Goal: Find specific page/section: Find specific page/section

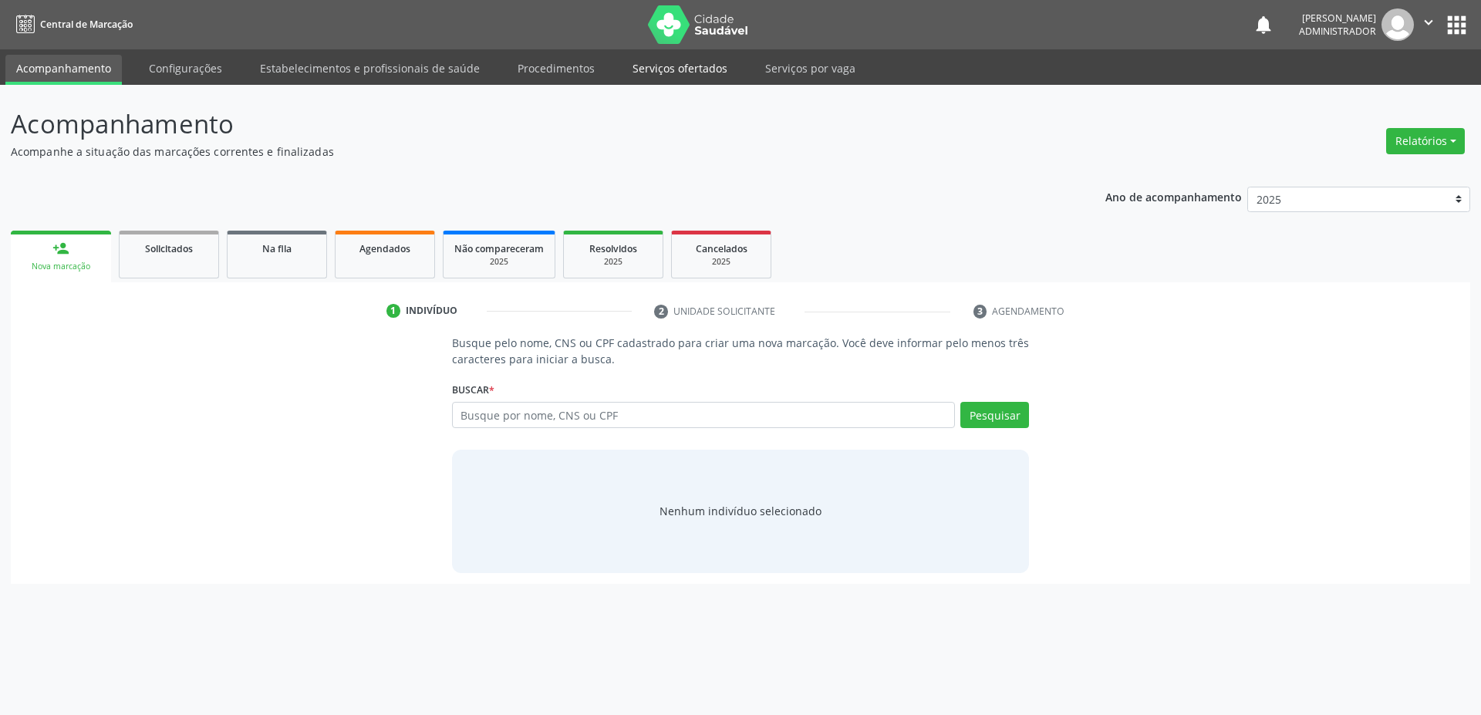
click at [667, 71] on link "Serviços ofertados" at bounding box center [680, 68] width 116 height 27
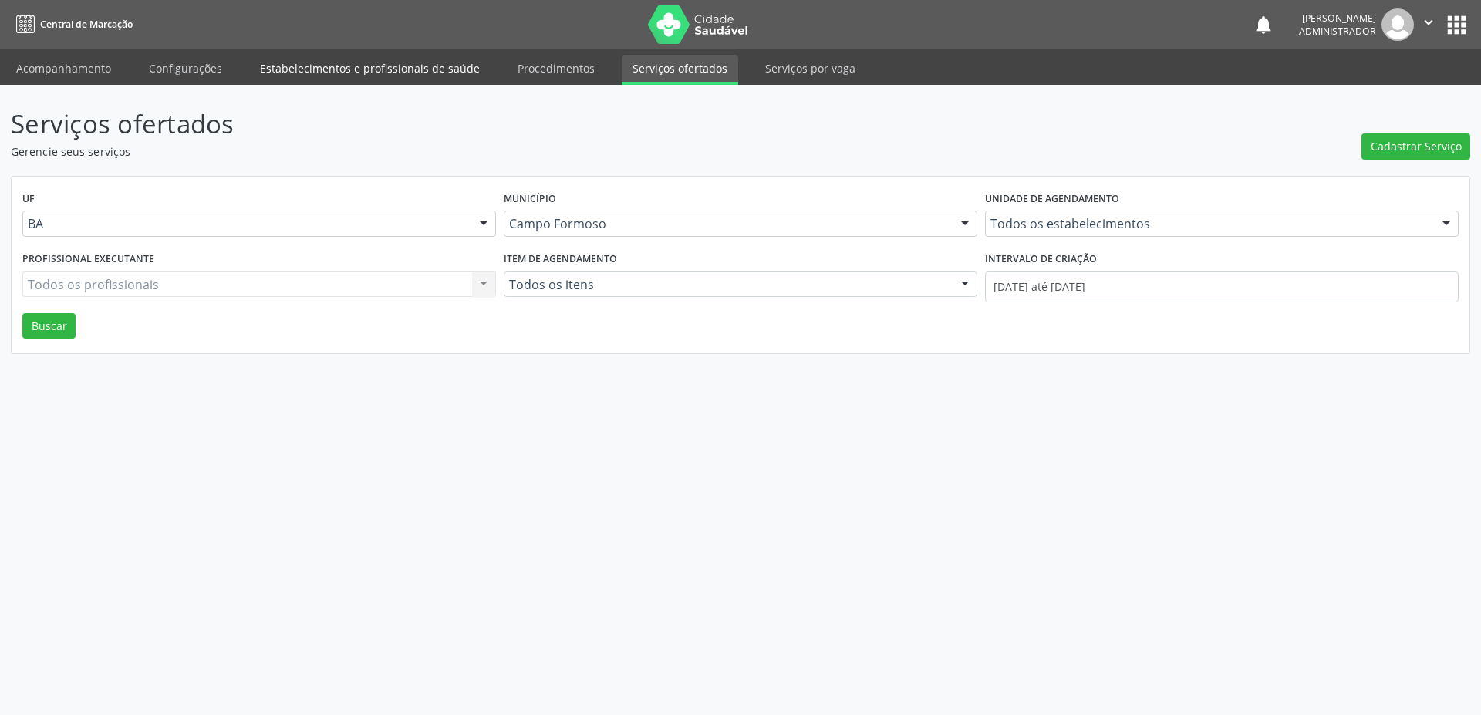
click at [308, 66] on link "Estabelecimentos e profissionais de saúde" at bounding box center [369, 68] width 241 height 27
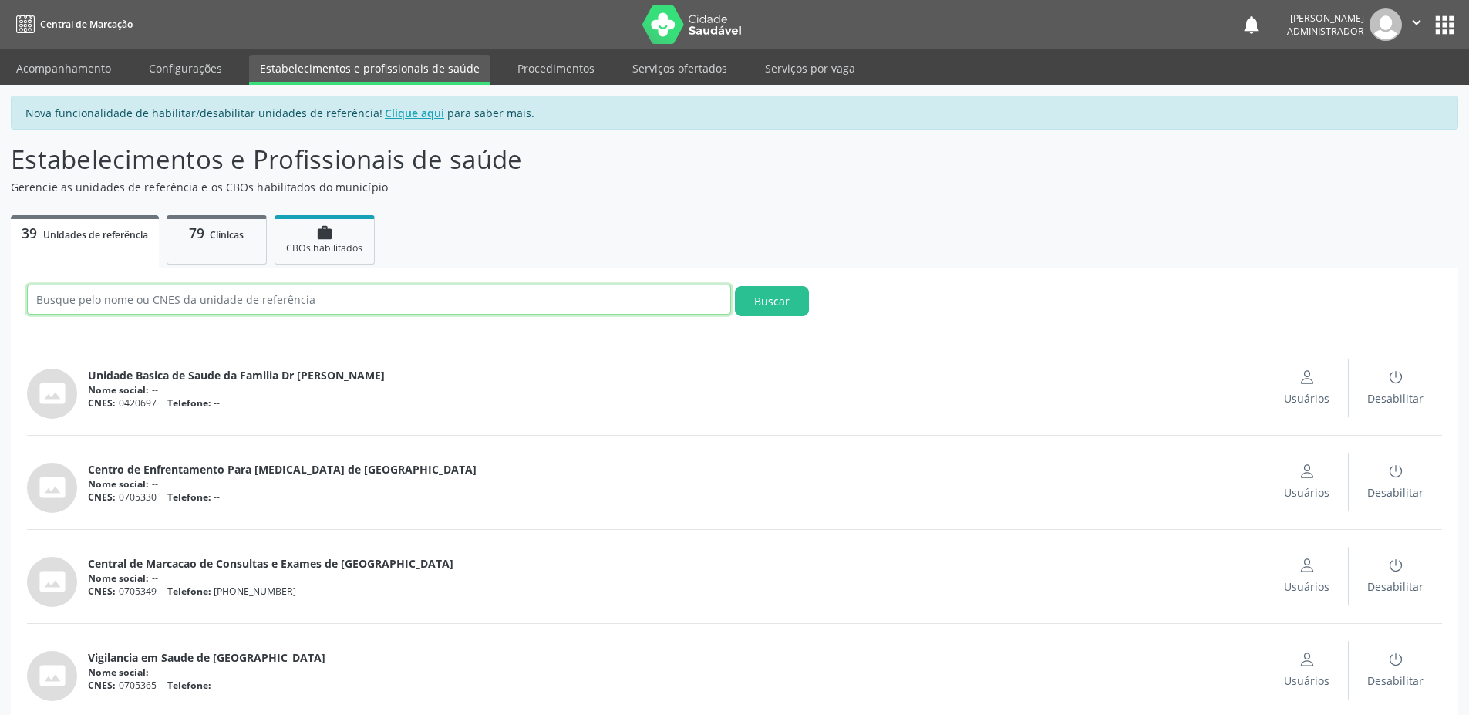
click at [201, 302] on input "text" at bounding box center [379, 300] width 704 height 30
click at [222, 234] on span "Clínicas" at bounding box center [227, 234] width 34 height 13
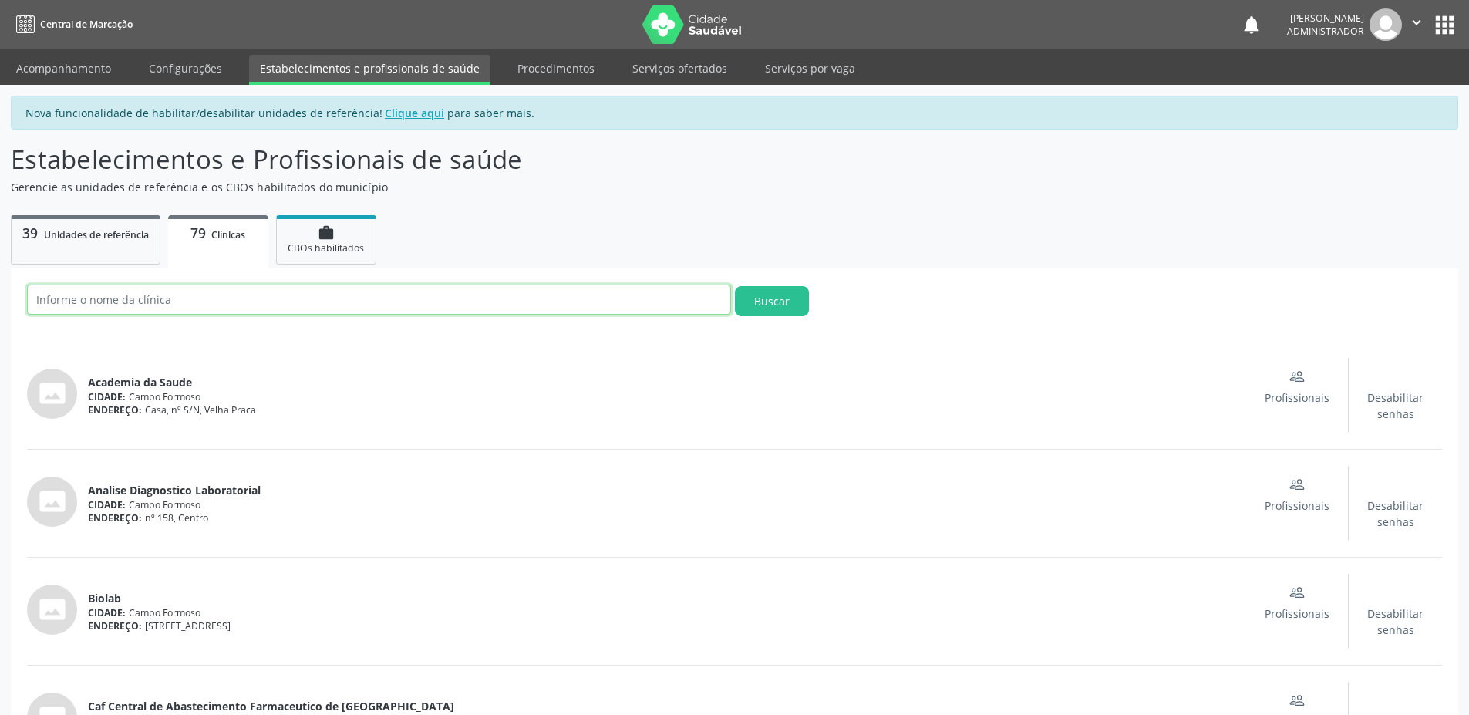
click at [170, 298] on input "text" at bounding box center [379, 300] width 704 height 30
click at [735, 286] on button "Buscar" at bounding box center [772, 301] width 74 height 30
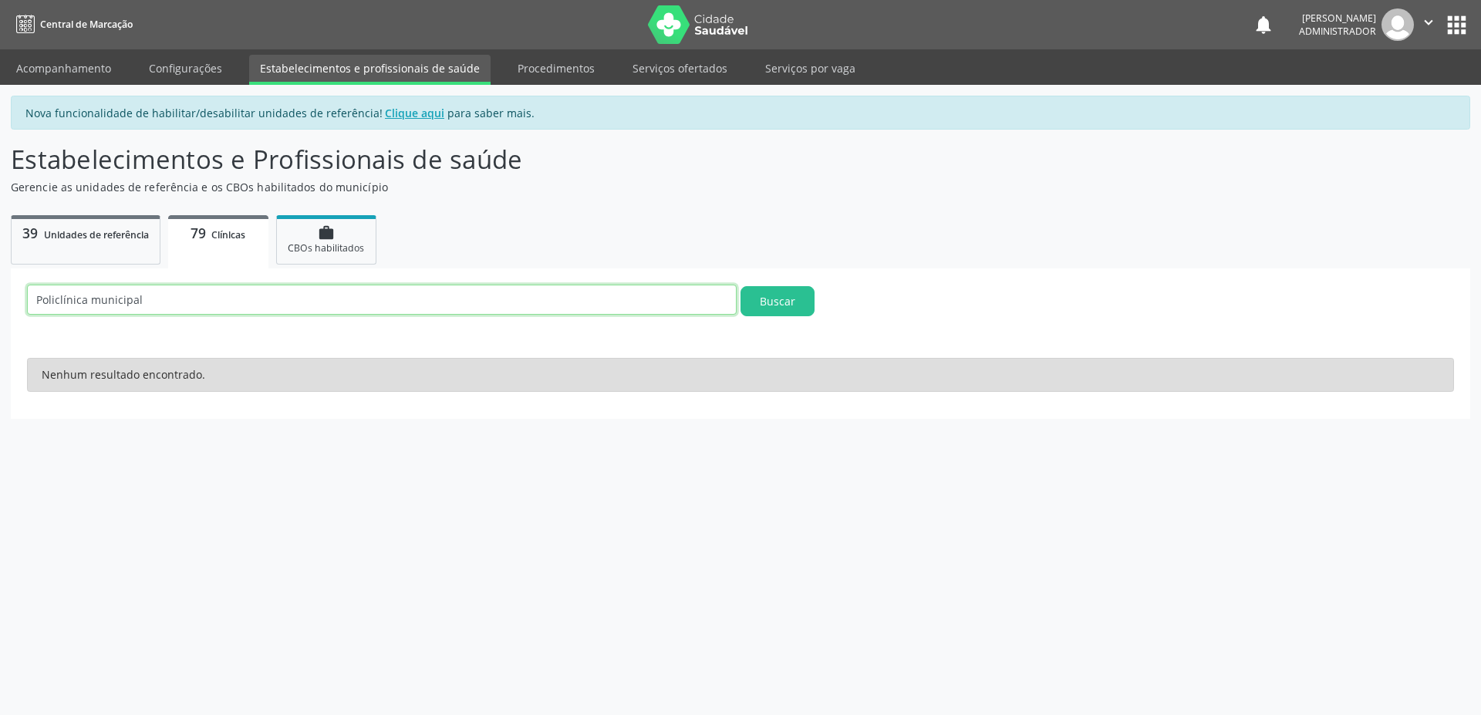
drag, startPoint x: 156, startPoint y: 312, endPoint x: 89, endPoint y: 304, distance: 67.5
click at [89, 304] on input "Policlínica municipal" at bounding box center [382, 300] width 710 height 30
type input "Poli"
click at [740, 286] on button "Buscar" at bounding box center [777, 301] width 74 height 30
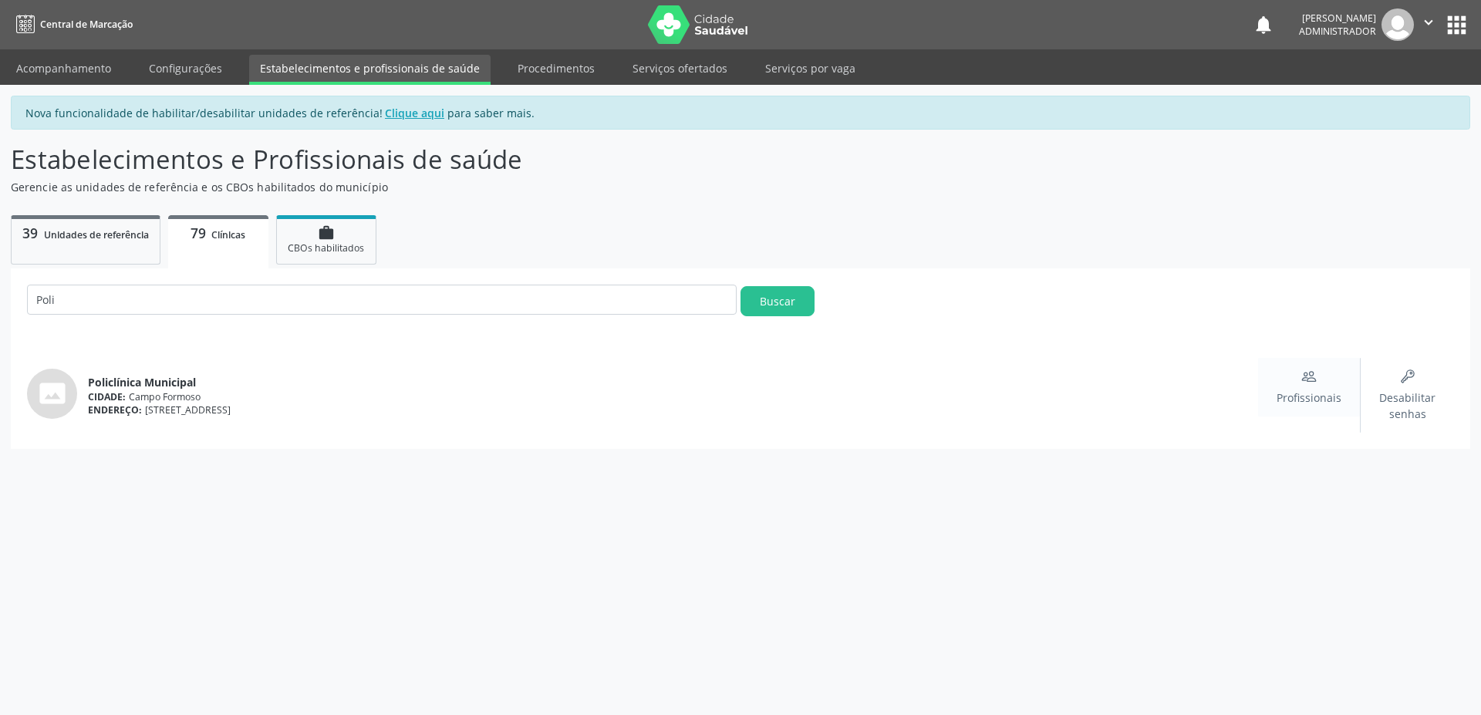
click at [1313, 391] on span "Profissionais" at bounding box center [1308, 397] width 65 height 16
